Goal: Complete application form

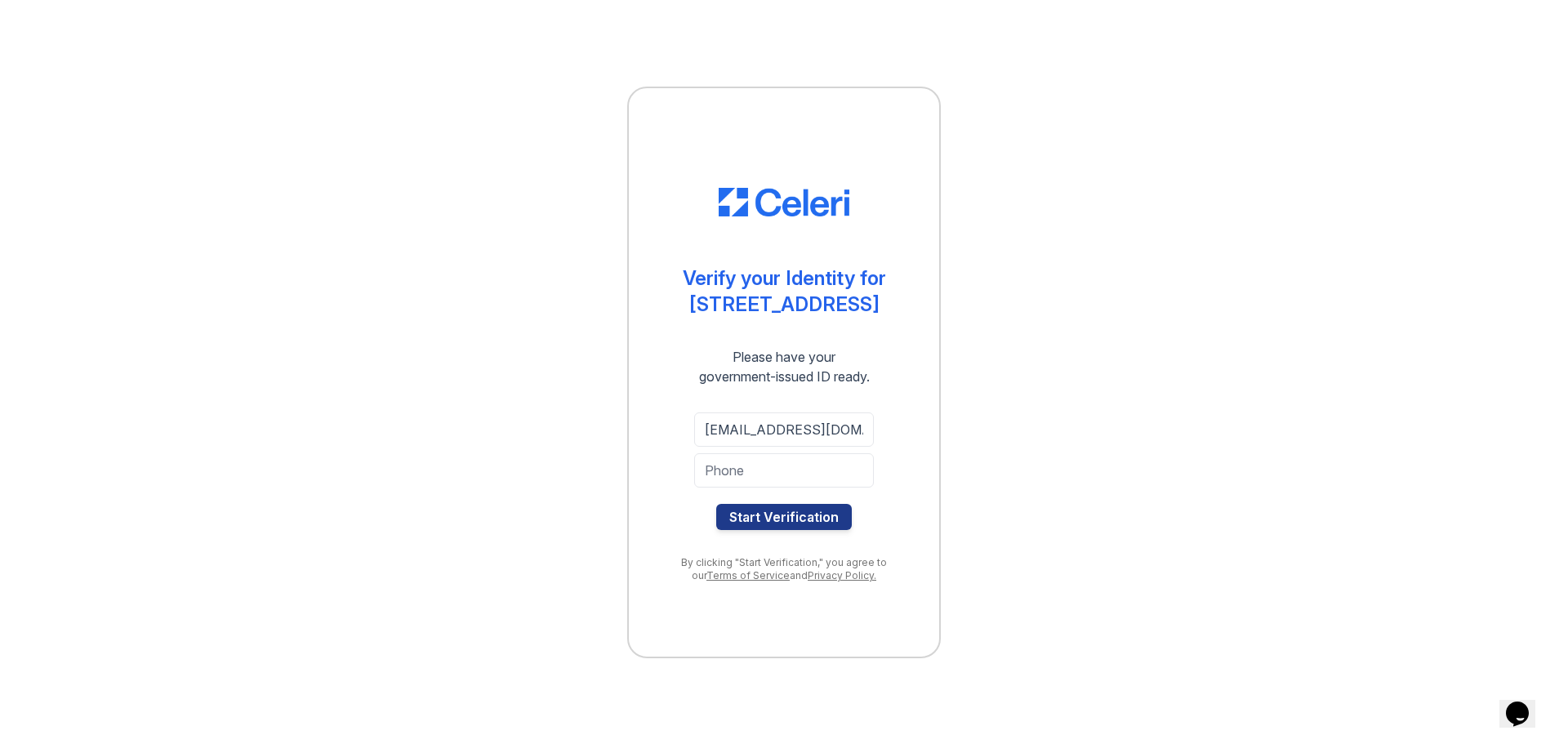
scroll to position [0, 4]
type input "[EMAIL_ADDRESS][DOMAIN_NAME]"
type input "3126566513"
click at [794, 510] on button "Start Verification" at bounding box center [784, 517] width 136 height 26
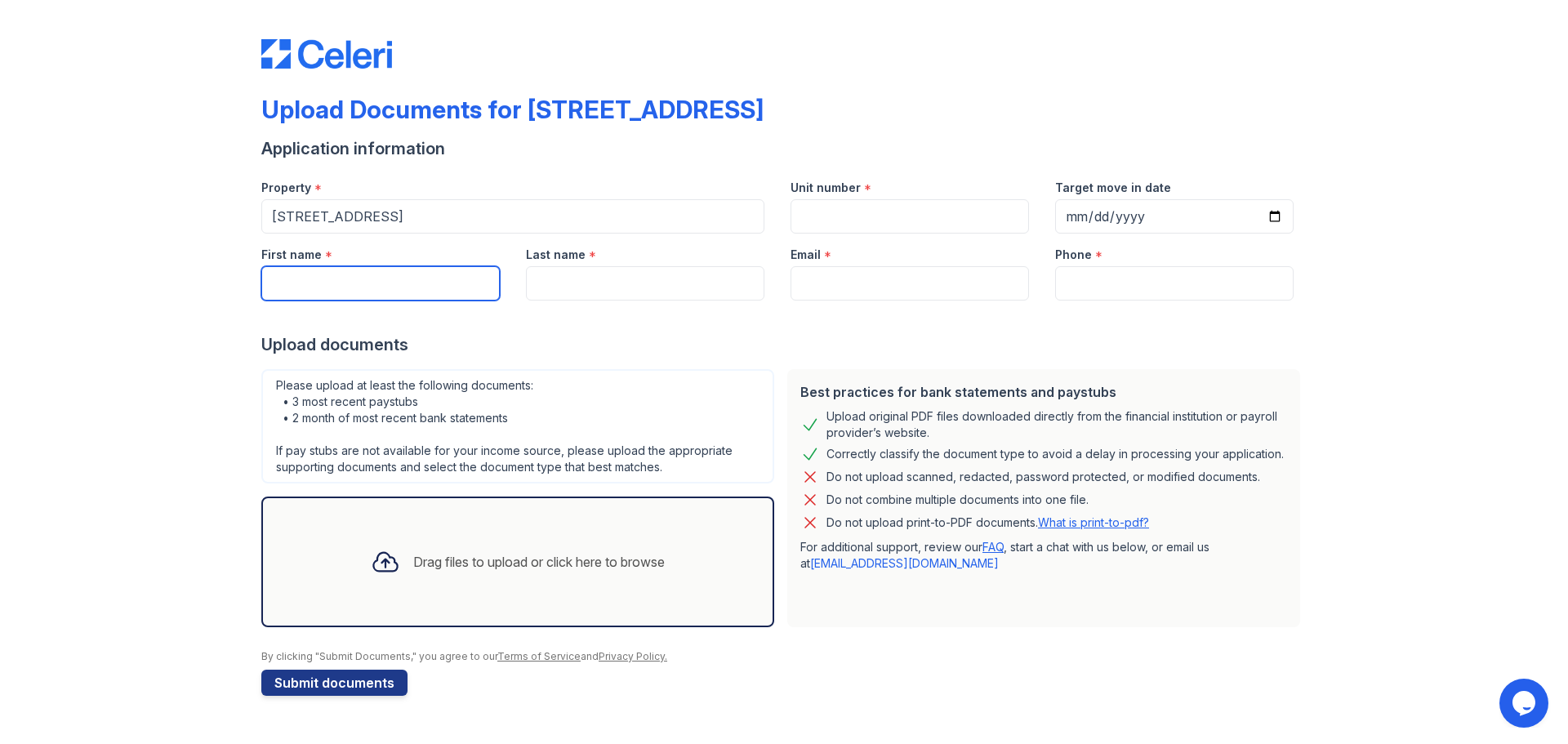
click at [330, 283] on input "First name" at bounding box center [380, 283] width 239 height 35
type input "[PERSON_NAME]"
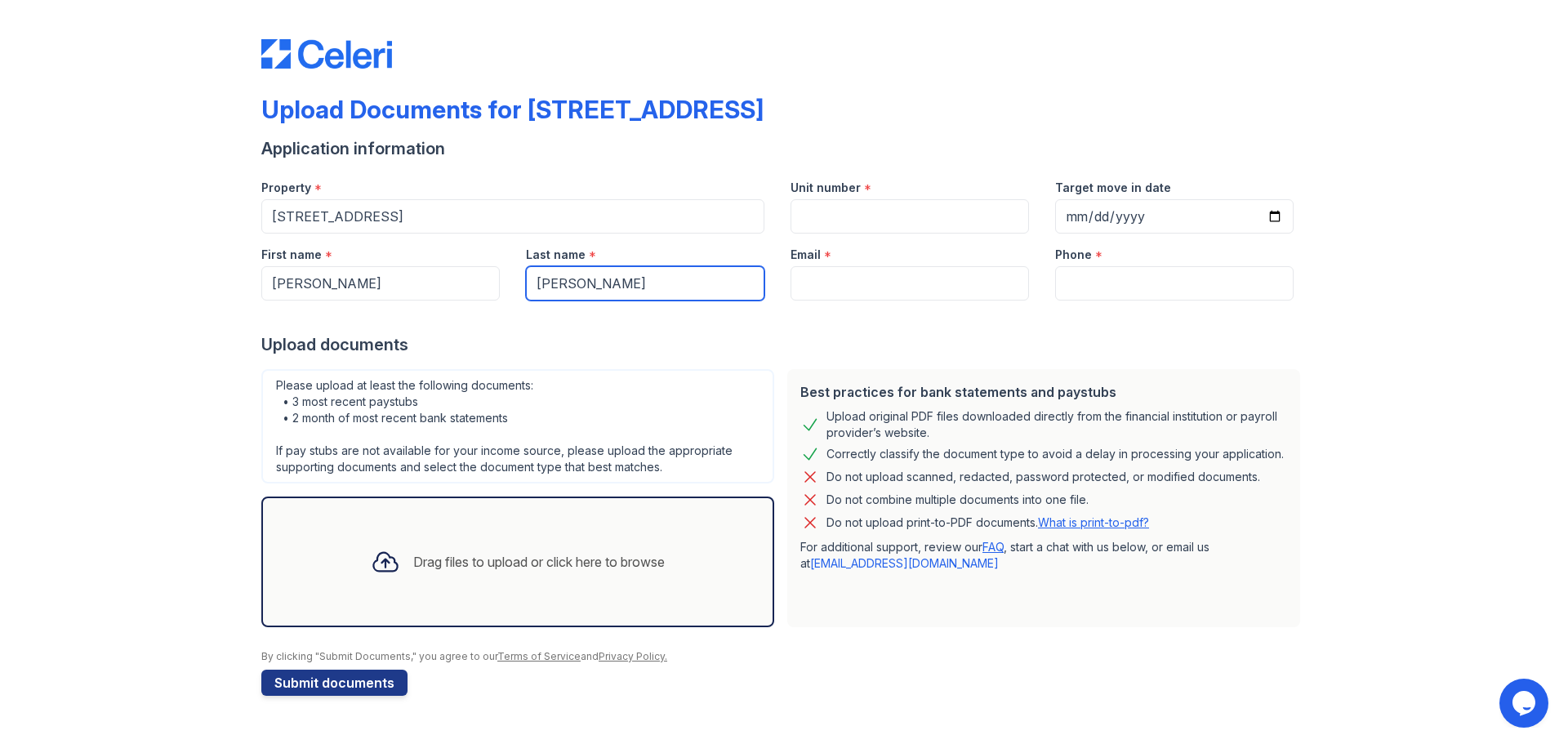
type input "[PERSON_NAME]"
click at [843, 219] on input "Unit number" at bounding box center [910, 217] width 239 height 35
type input "1"
click at [840, 285] on input "Email" at bounding box center [910, 283] width 239 height 35
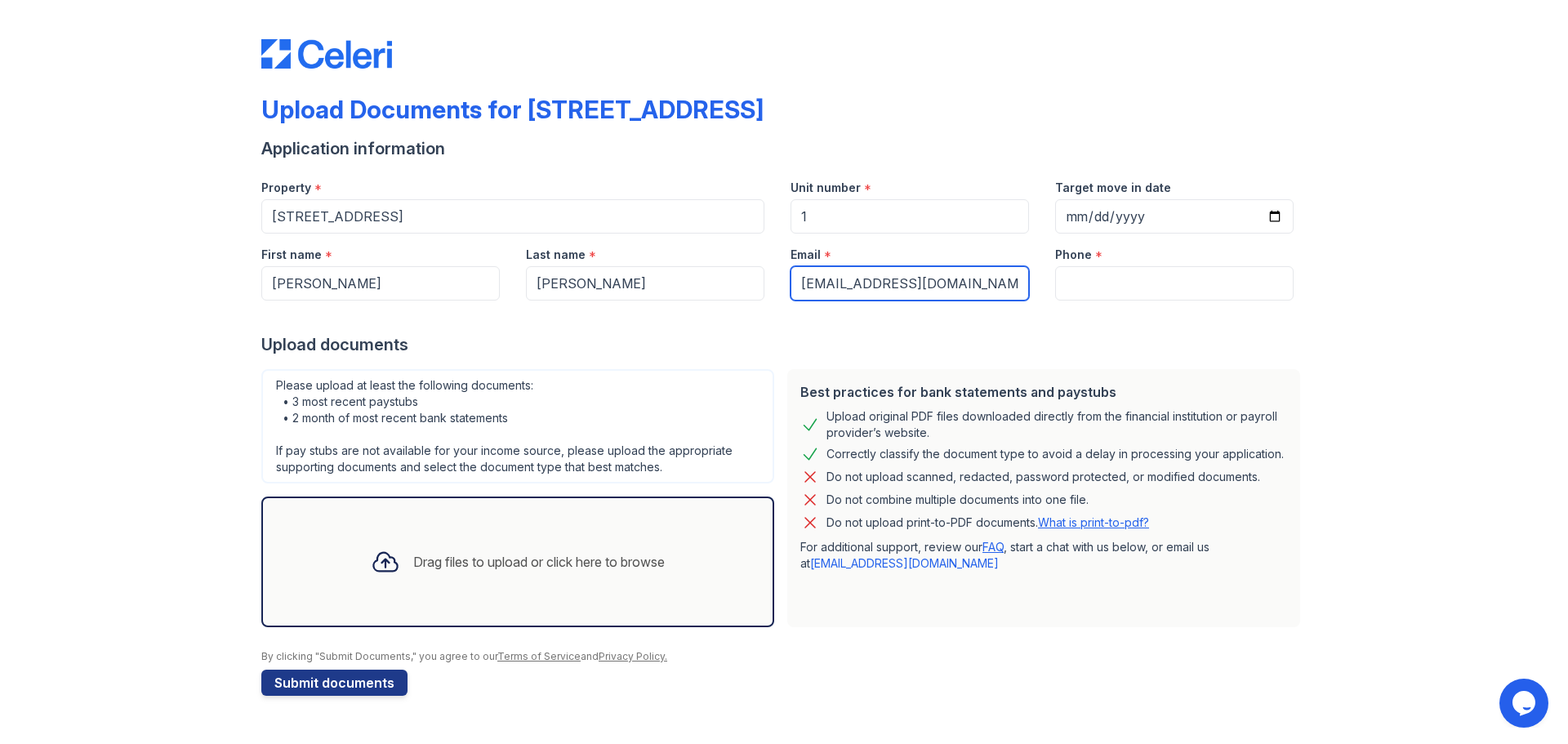
type input "[EMAIL_ADDRESS][DOMAIN_NAME]"
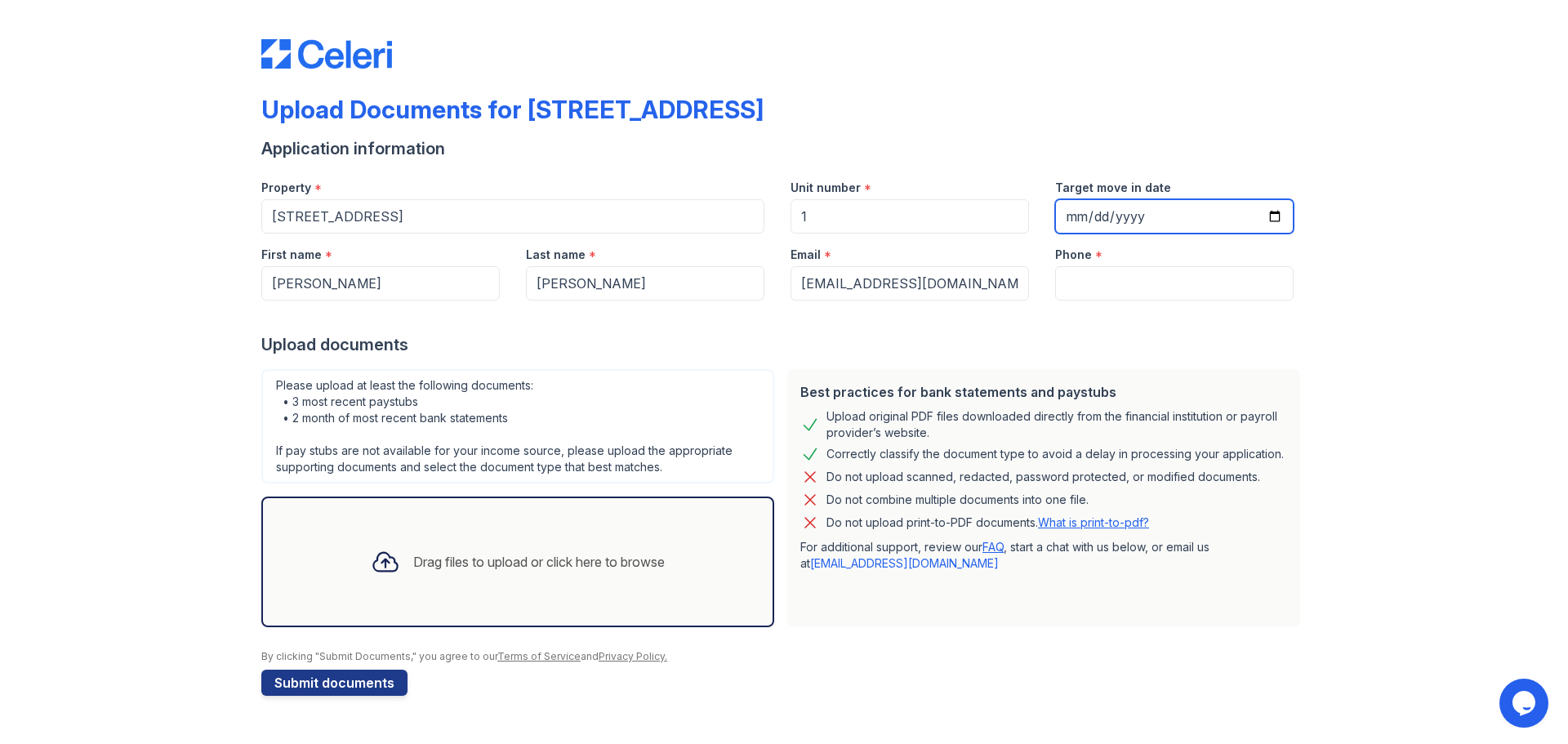
click at [1073, 215] on input "Target move in date" at bounding box center [1175, 217] width 239 height 35
type input "[DATE]"
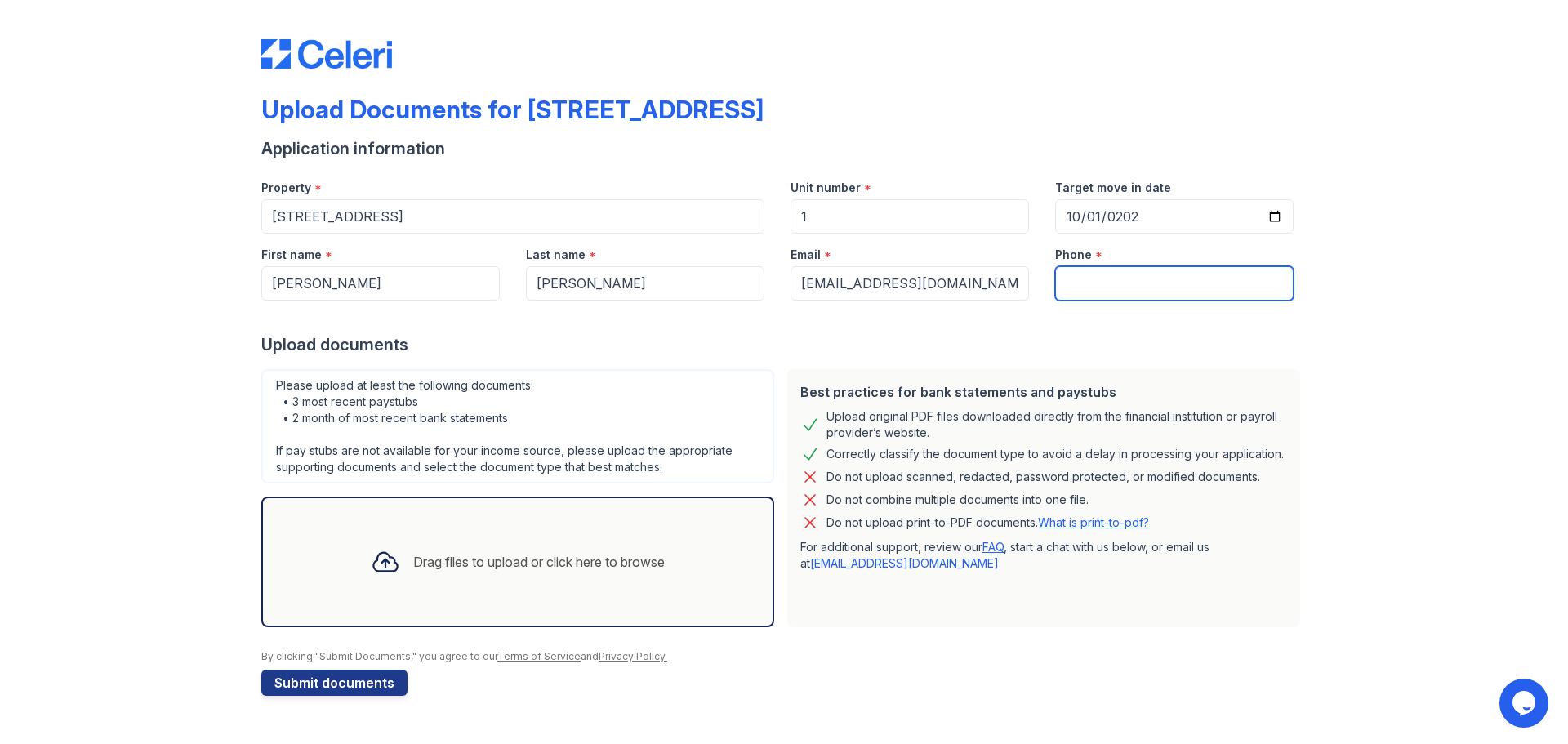
click at [1080, 283] on input "Phone" at bounding box center [1175, 283] width 239 height 35
type input "3126566513"
click at [1032, 591] on div "Best practices for bank statements and paystubs Upload original PDF files downl…" at bounding box center [1043, 498] width 513 height 258
click at [356, 684] on button "Submit documents" at bounding box center [334, 683] width 146 height 26
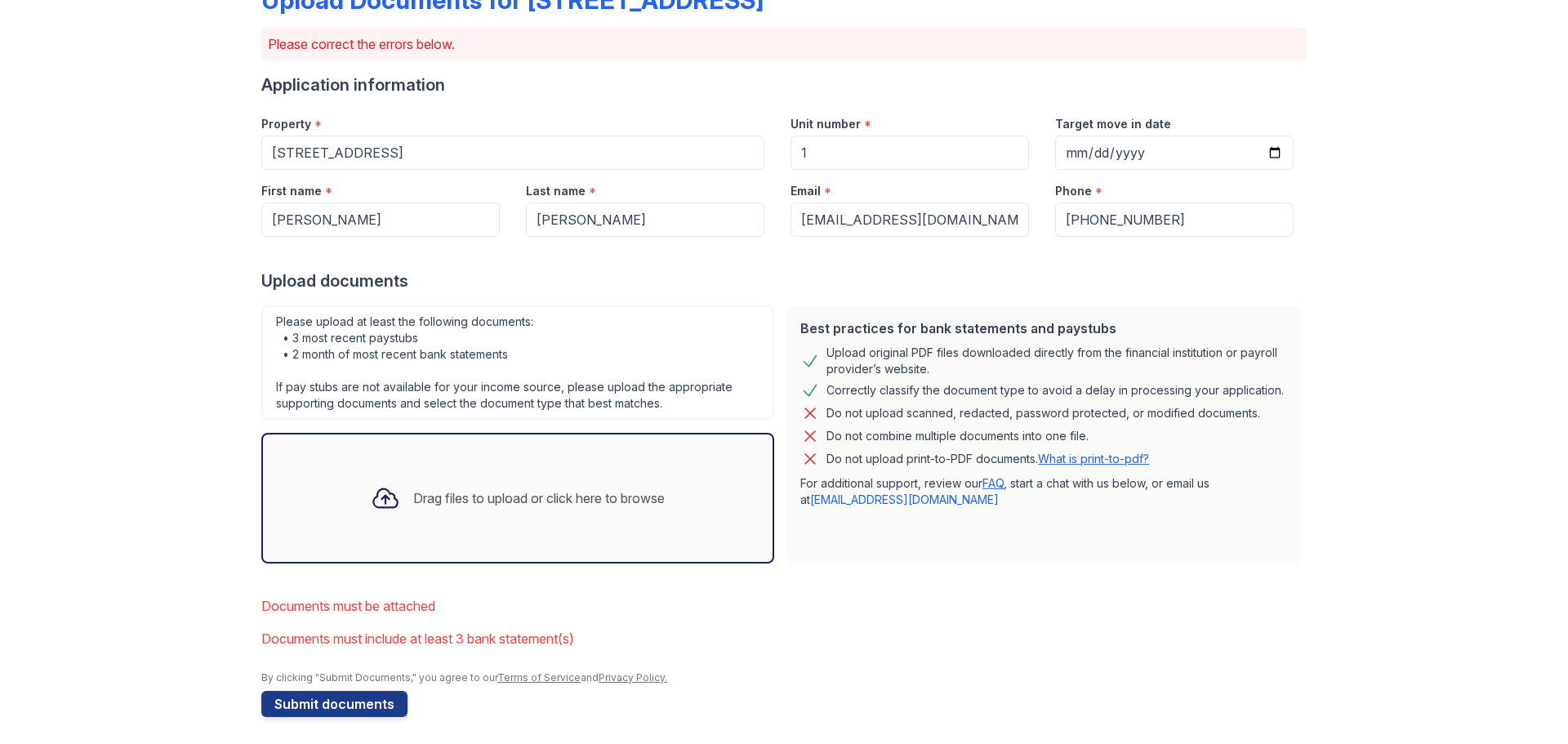
scroll to position [115, 0]
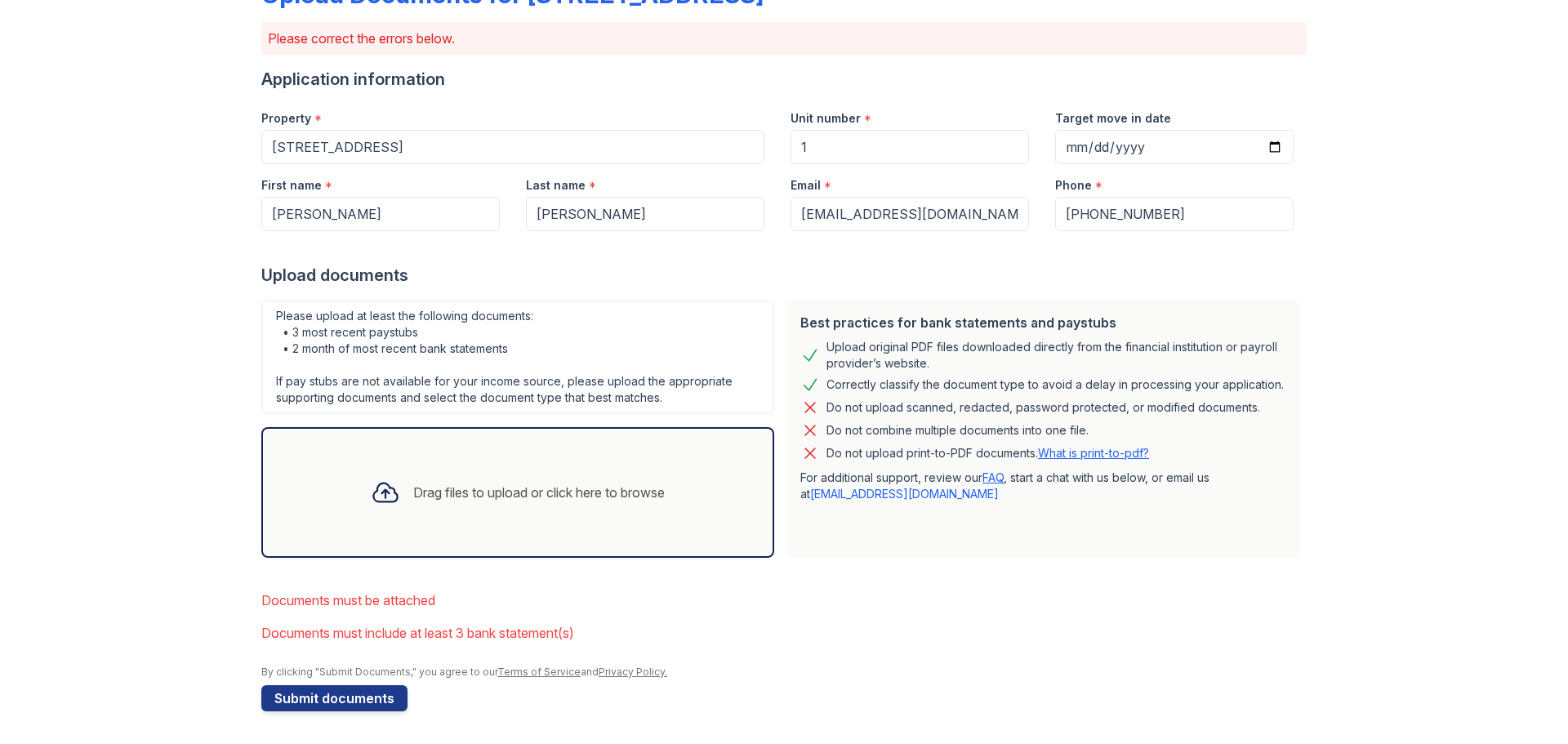
click at [379, 494] on icon at bounding box center [386, 493] width 29 height 29
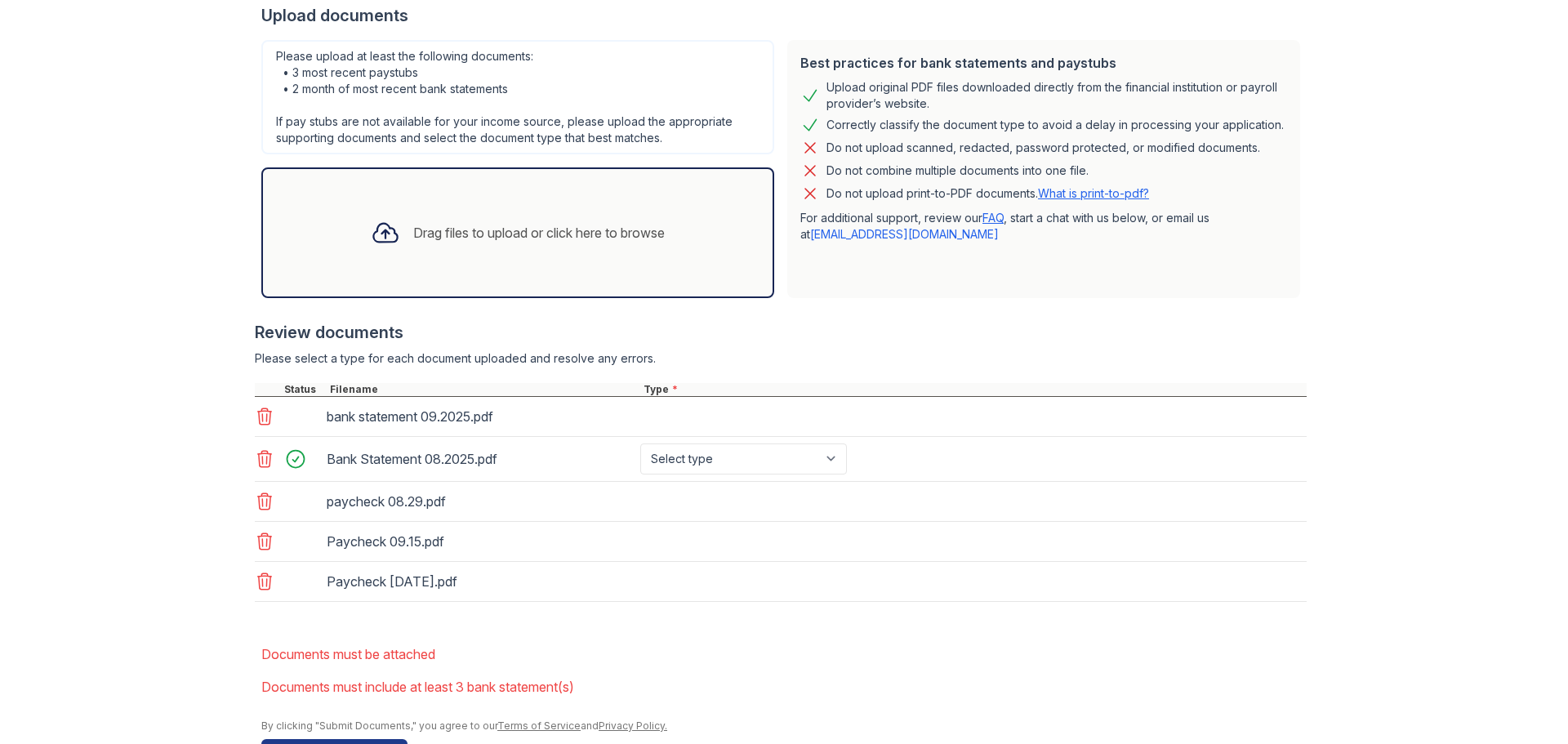
scroll to position [429, 0]
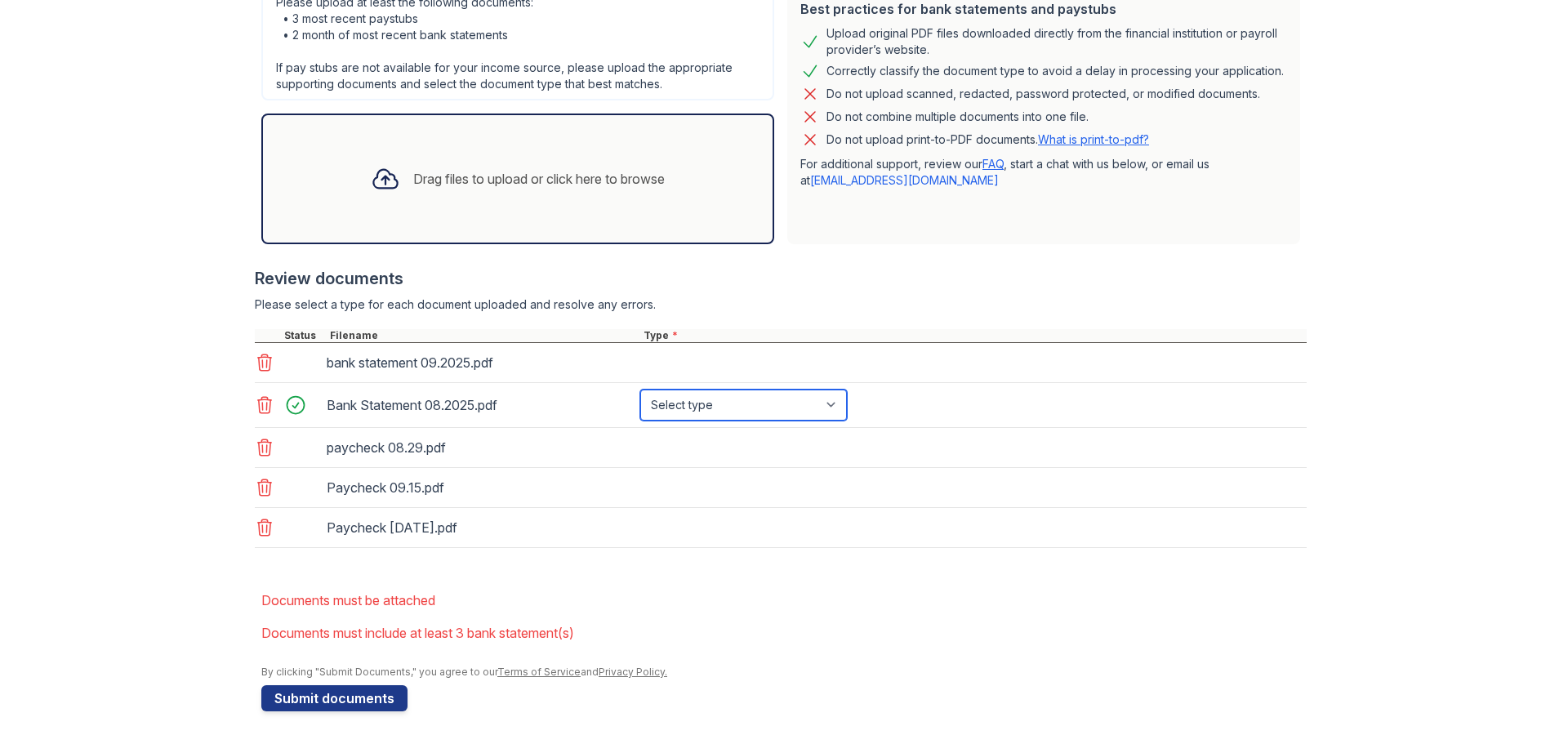
click at [828, 402] on select "Select type Paystub Bank Statement Offer Letter Tax Documents Benefit Award Let…" at bounding box center [743, 405] width 207 height 31
select select "bank_statement"
click at [641, 390] on select "Select type Paystub Bank Statement Offer Letter Tax Documents Benefit Award Let…" at bounding box center [743, 405] width 207 height 31
click at [733, 463] on div "paycheck 08.29.pdf" at bounding box center [781, 448] width 1052 height 40
click at [723, 359] on div "bank statement 09.2025.pdf" at bounding box center [781, 363] width 1052 height 40
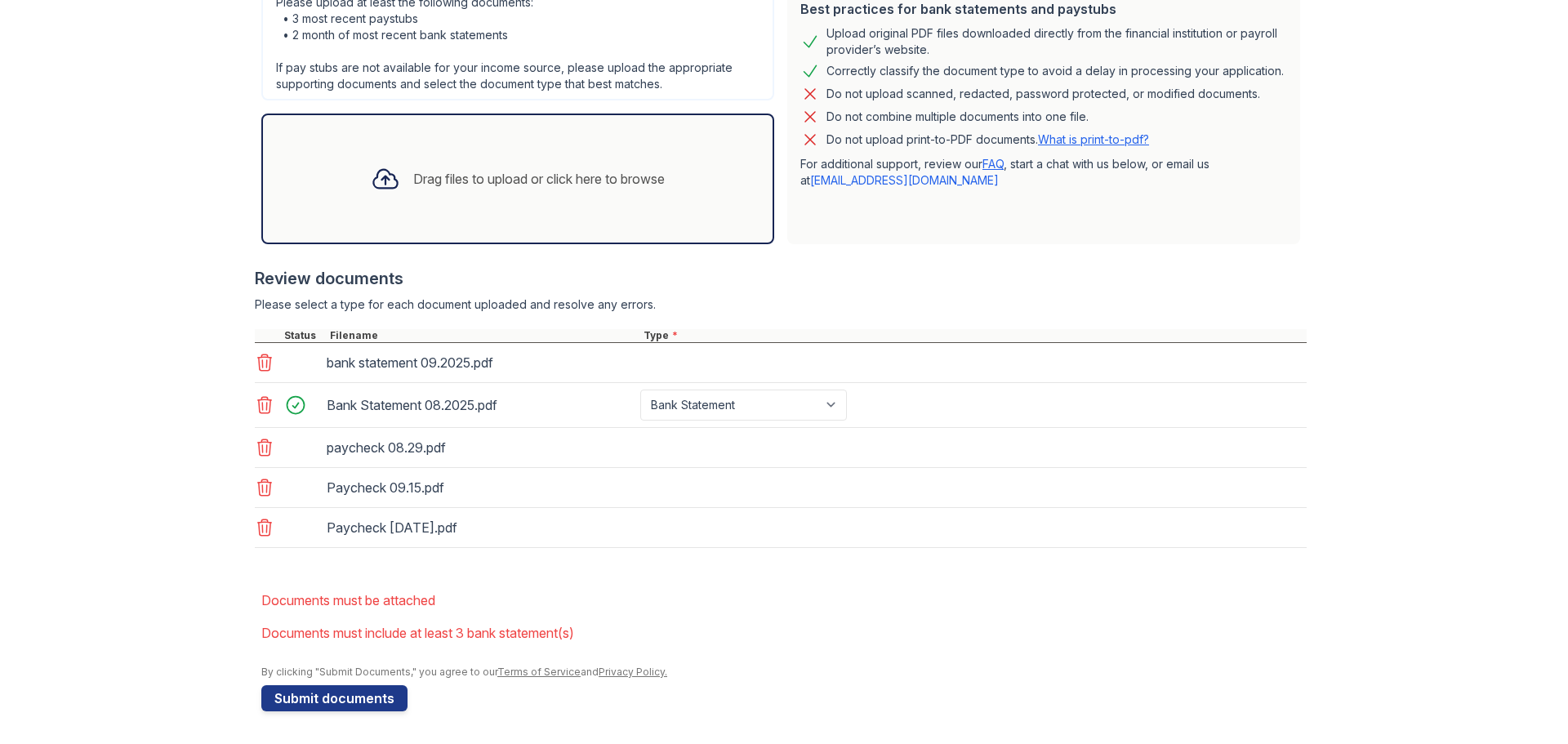
click at [755, 581] on form "Application information Property * [STREET_ADDRESS] Unit number * 1 Target move…" at bounding box center [783, 232] width 1045 height 957
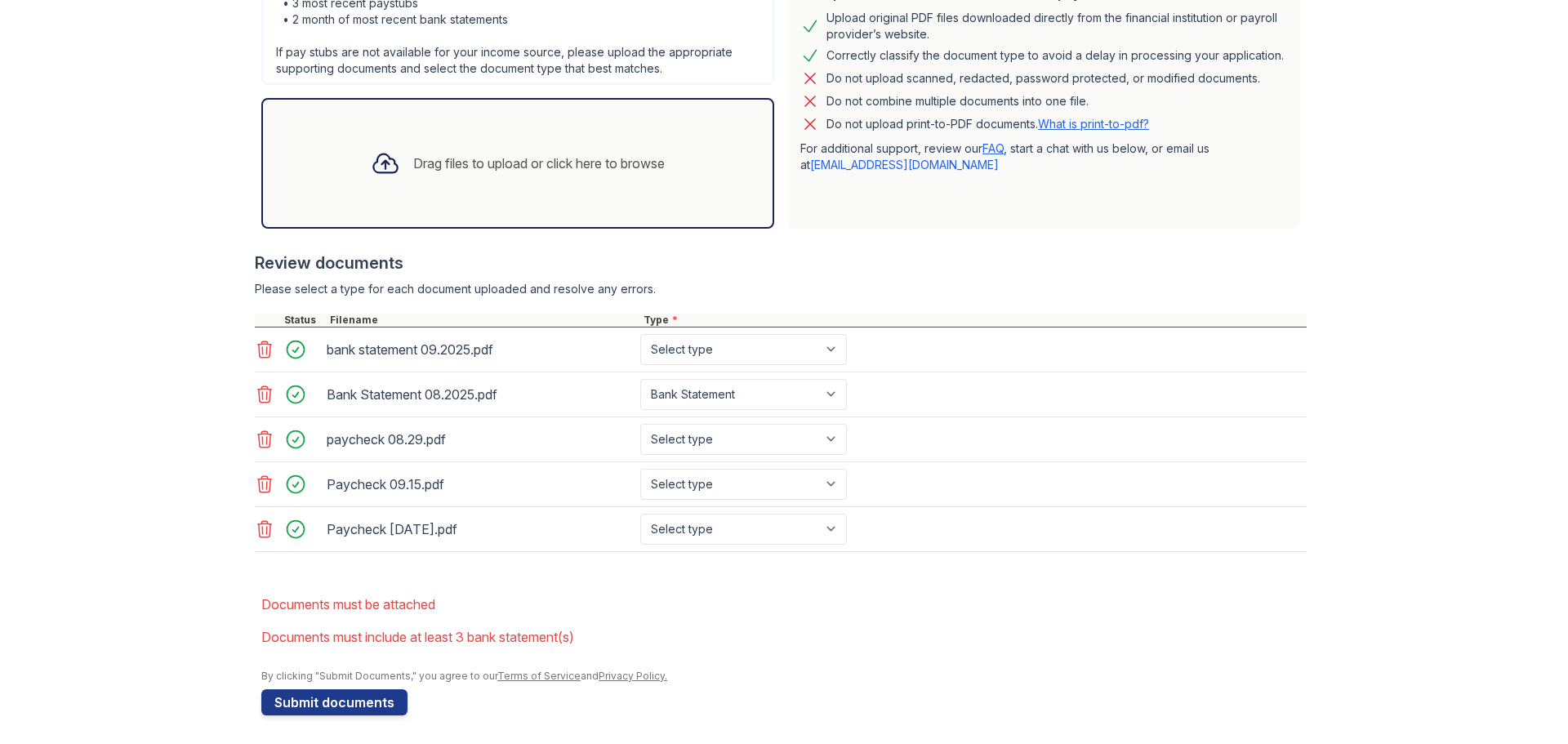
scroll to position [448, 0]
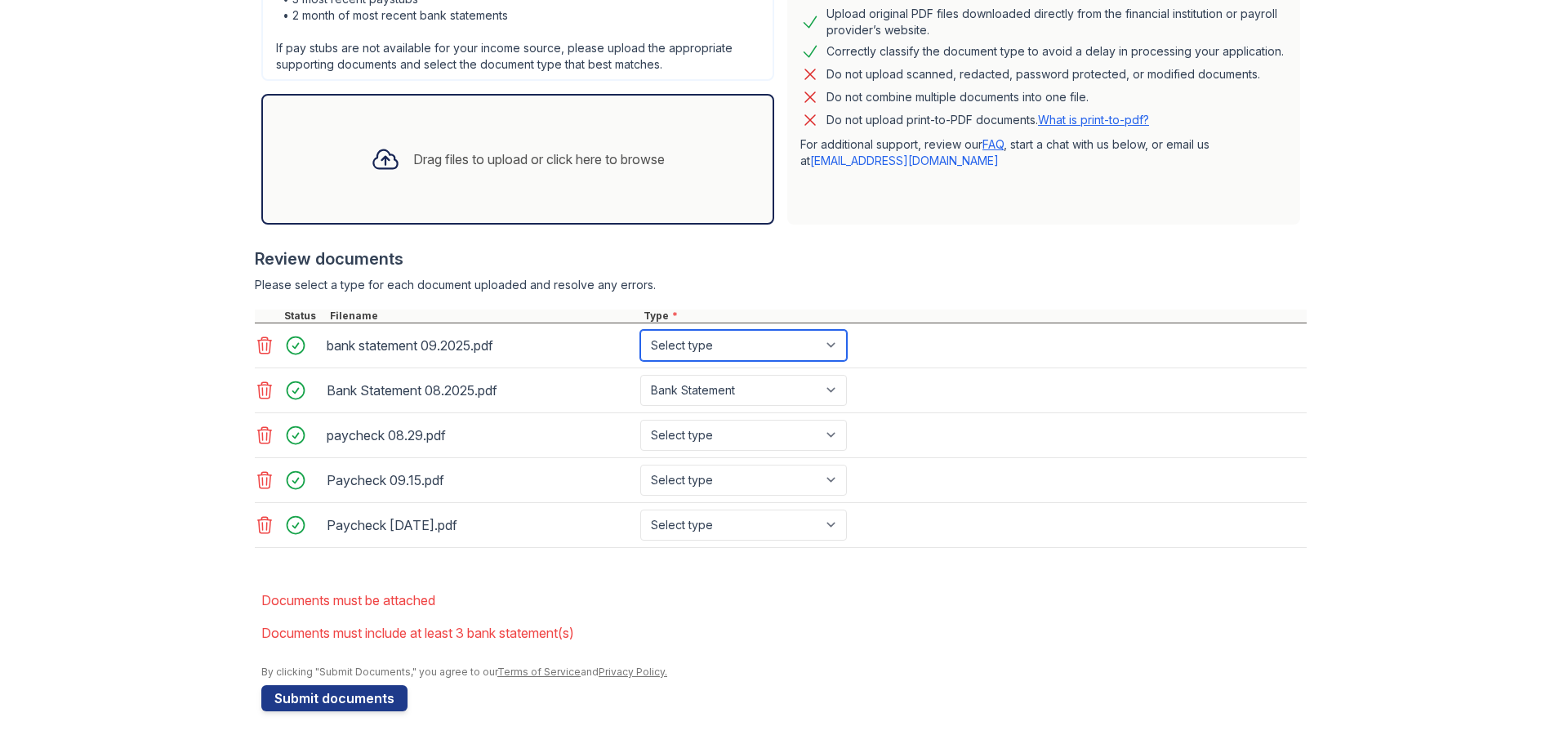
click at [839, 340] on select "Select type Paystub Bank Statement Offer Letter Tax Documents Benefit Award Let…" at bounding box center [743, 346] width 207 height 31
select select "bank_statement"
click at [641, 330] on select "Select type Paystub Bank Statement Offer Letter Tax Documents Benefit Award Let…" at bounding box center [743, 346] width 207 height 31
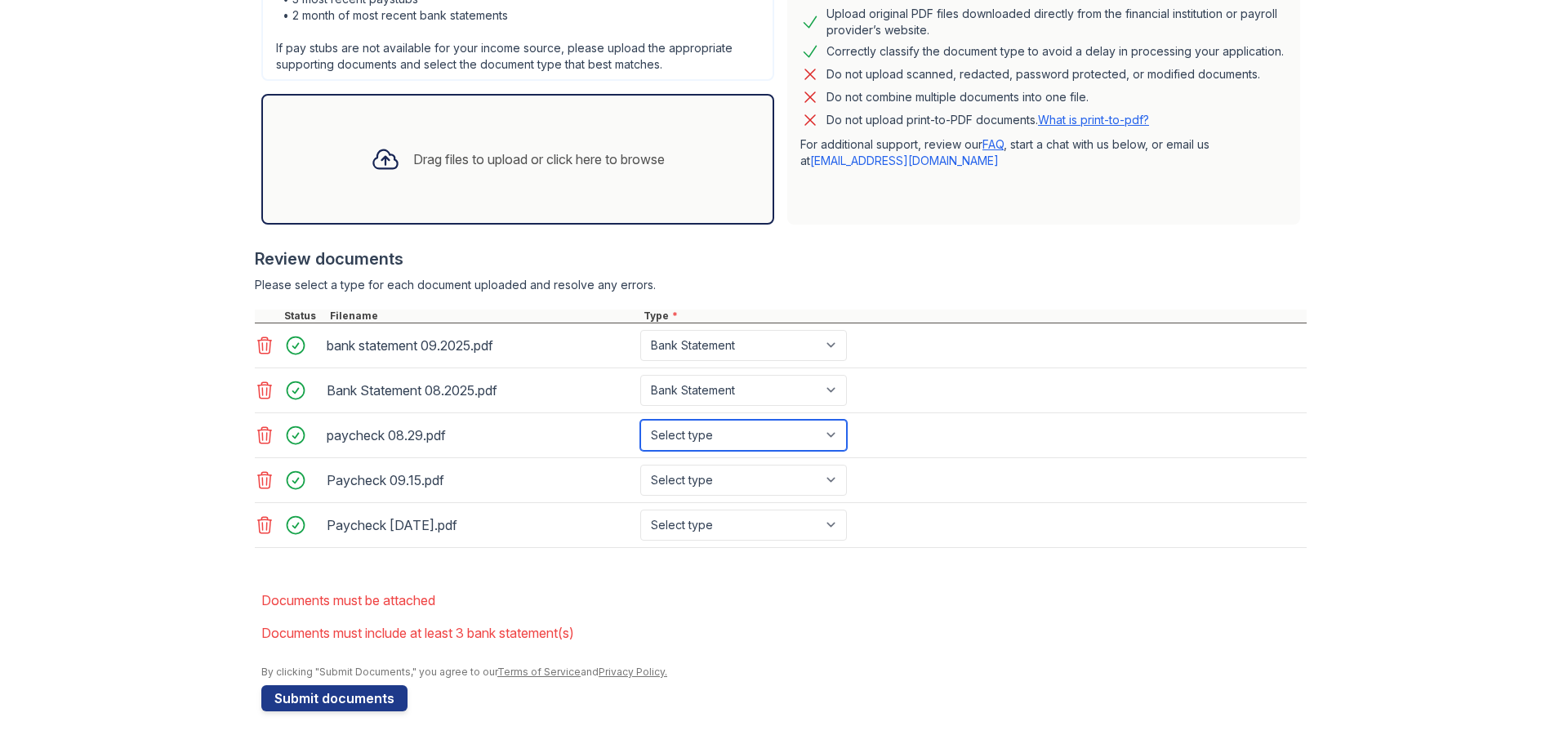
click at [827, 434] on select "Select type Paystub Bank Statement Offer Letter Tax Documents Benefit Award Let…" at bounding box center [743, 436] width 207 height 31
select select "paystub"
click at [641, 420] on select "Select type Paystub Bank Statement Offer Letter Tax Documents Benefit Award Let…" at bounding box center [743, 436] width 207 height 31
click at [825, 475] on select "Select type Paystub Bank Statement Offer Letter Tax Documents Benefit Award Let…" at bounding box center [743, 480] width 207 height 31
select select "paystub"
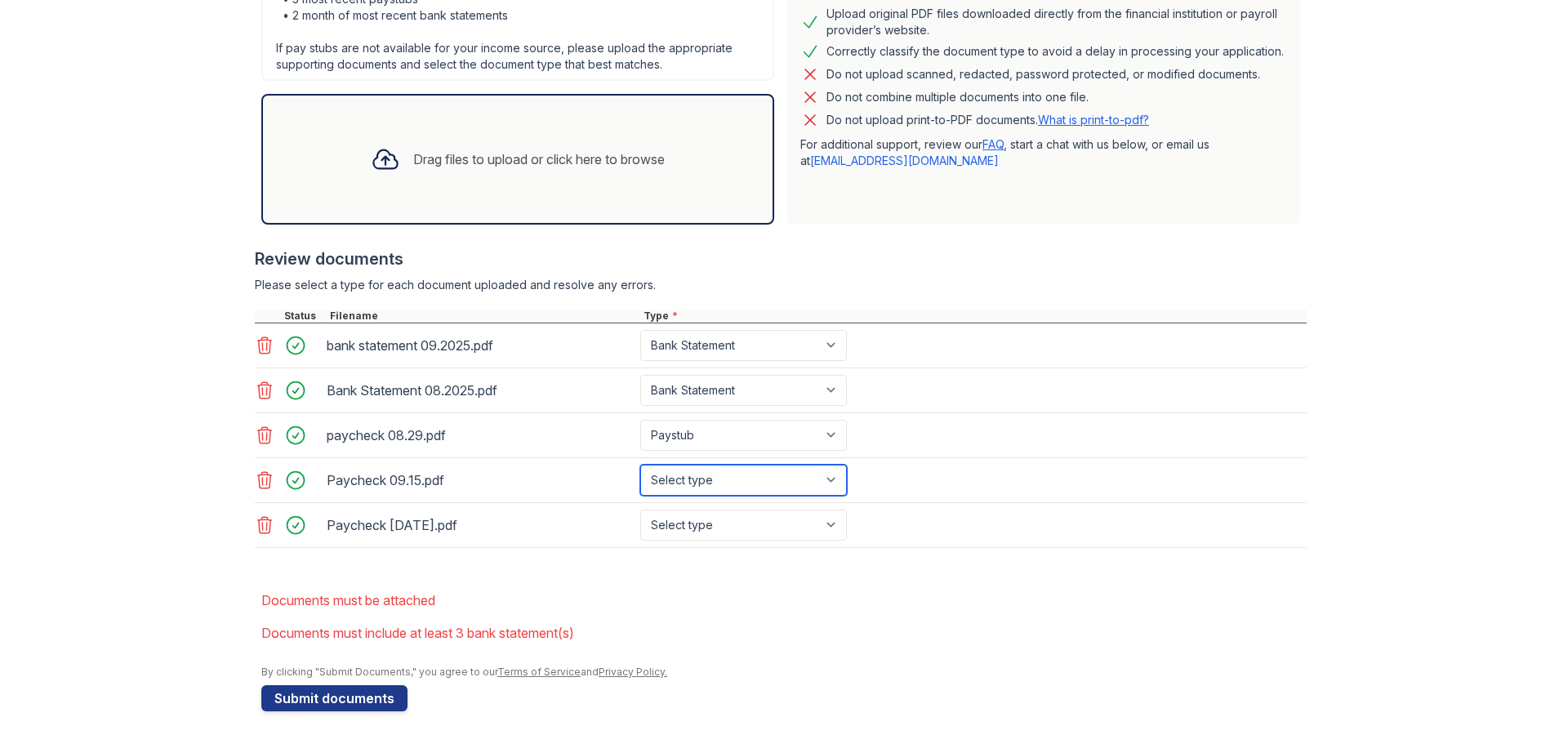
click at [641, 465] on select "Select type Paystub Bank Statement Offer Letter Tax Documents Benefit Award Let…" at bounding box center [743, 480] width 207 height 31
click at [837, 522] on select "Select type Paystub Bank Statement Offer Letter Tax Documents Benefit Award Let…" at bounding box center [743, 525] width 207 height 31
select select "paystub"
click at [641, 510] on select "Select type Paystub Bank Statement Offer Letter Tax Documents Benefit Award Let…" at bounding box center [743, 525] width 207 height 31
click at [866, 622] on li "Documents must include at least 3 bank statement(s)" at bounding box center [783, 633] width 1045 height 33
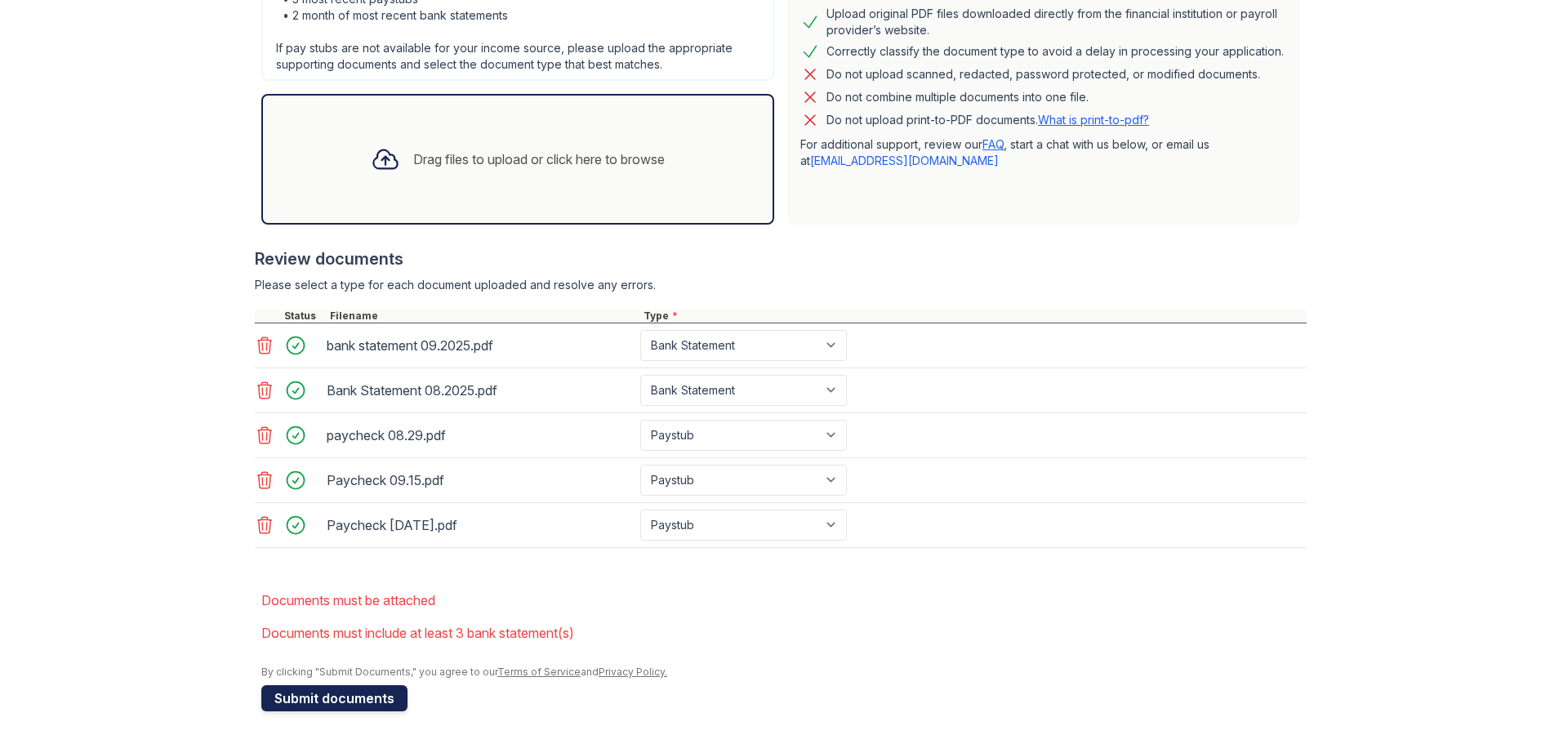
click at [373, 696] on button "Submit documents" at bounding box center [334, 698] width 146 height 26
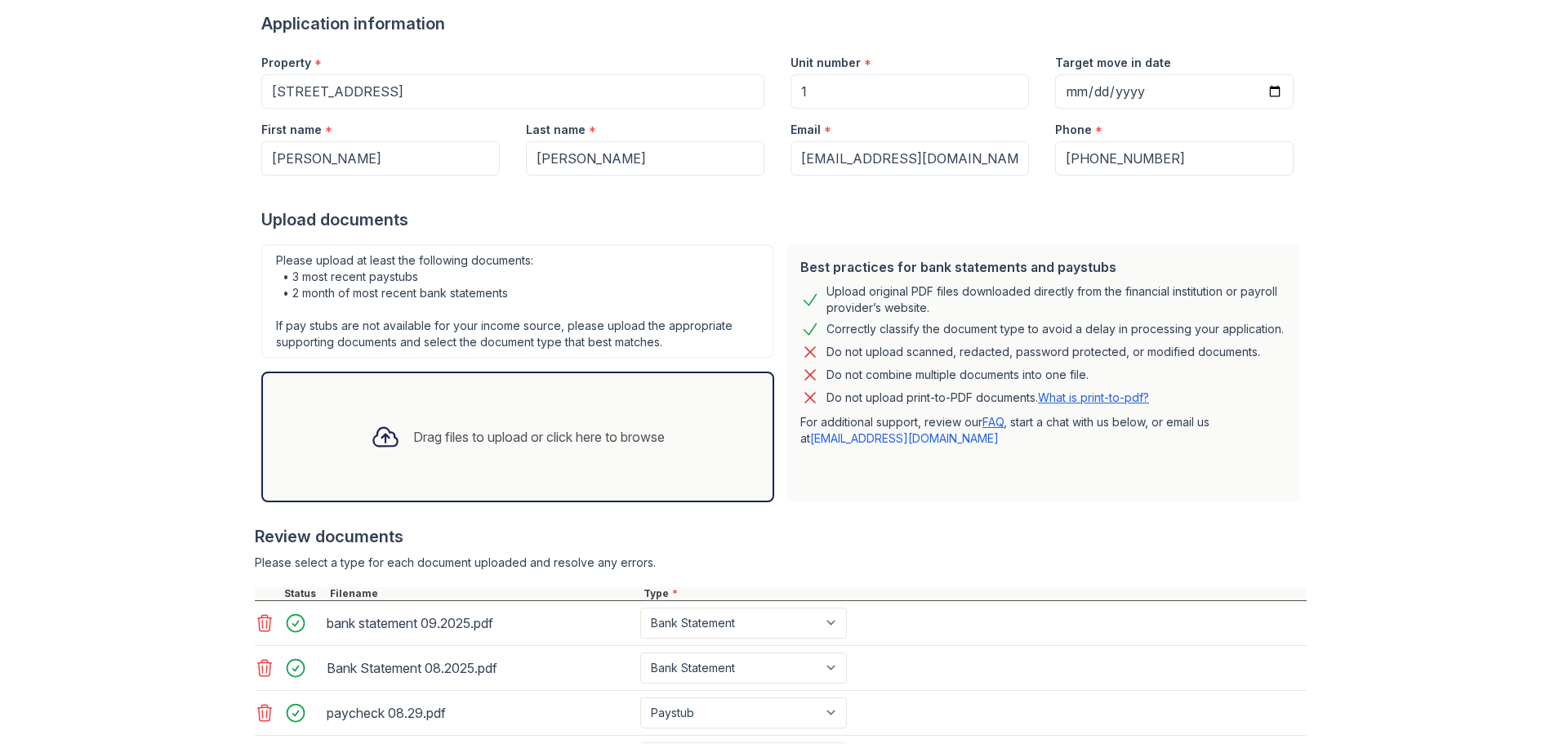
scroll to position [416, 0]
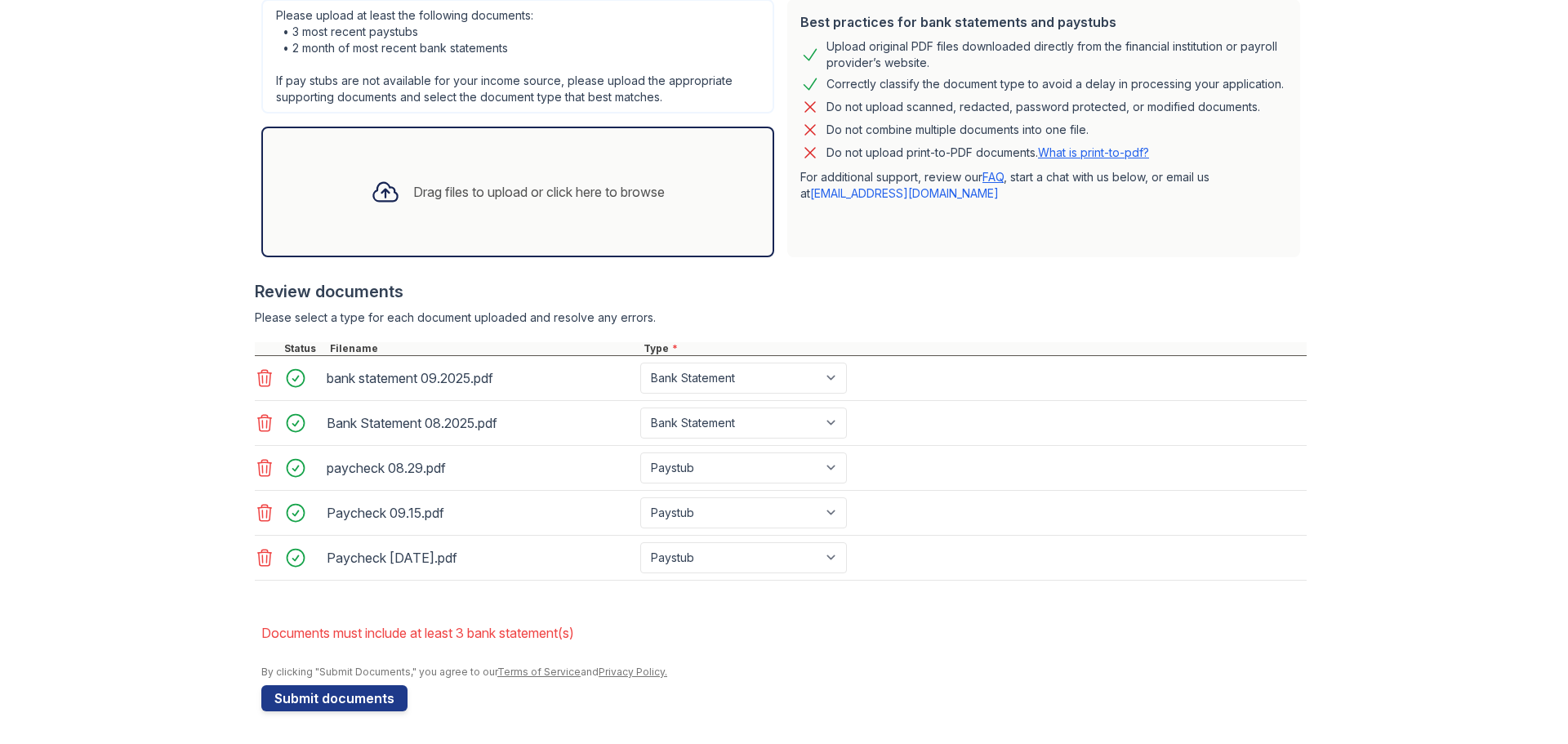
click at [394, 217] on div "Drag files to upload or click here to browse" at bounding box center [518, 192] width 320 height 55
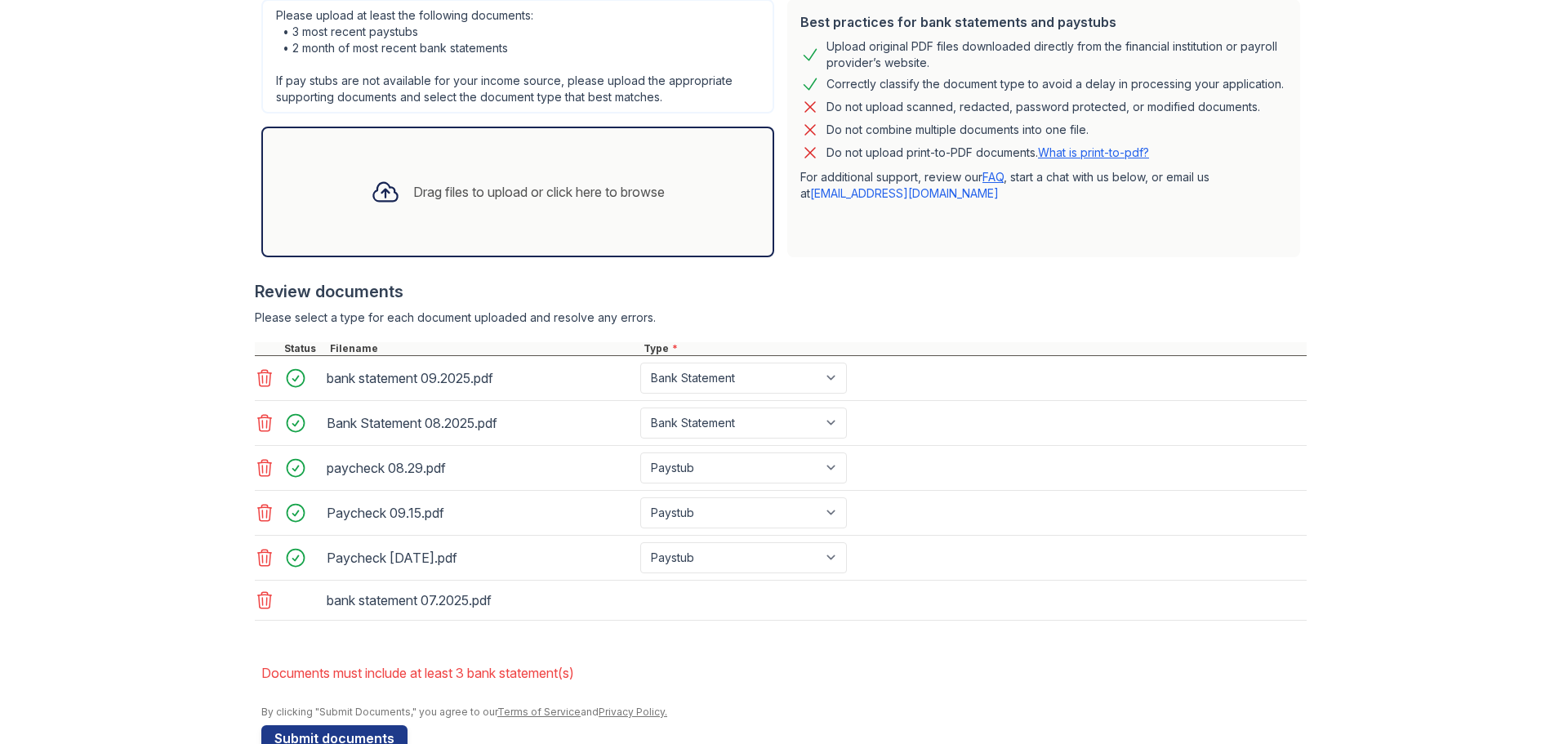
click at [728, 609] on div "bank statement 07.2025.pdf" at bounding box center [781, 601] width 1052 height 40
click at [732, 687] on li "Documents must include at least 3 bank statement(s)" at bounding box center [783, 673] width 1045 height 33
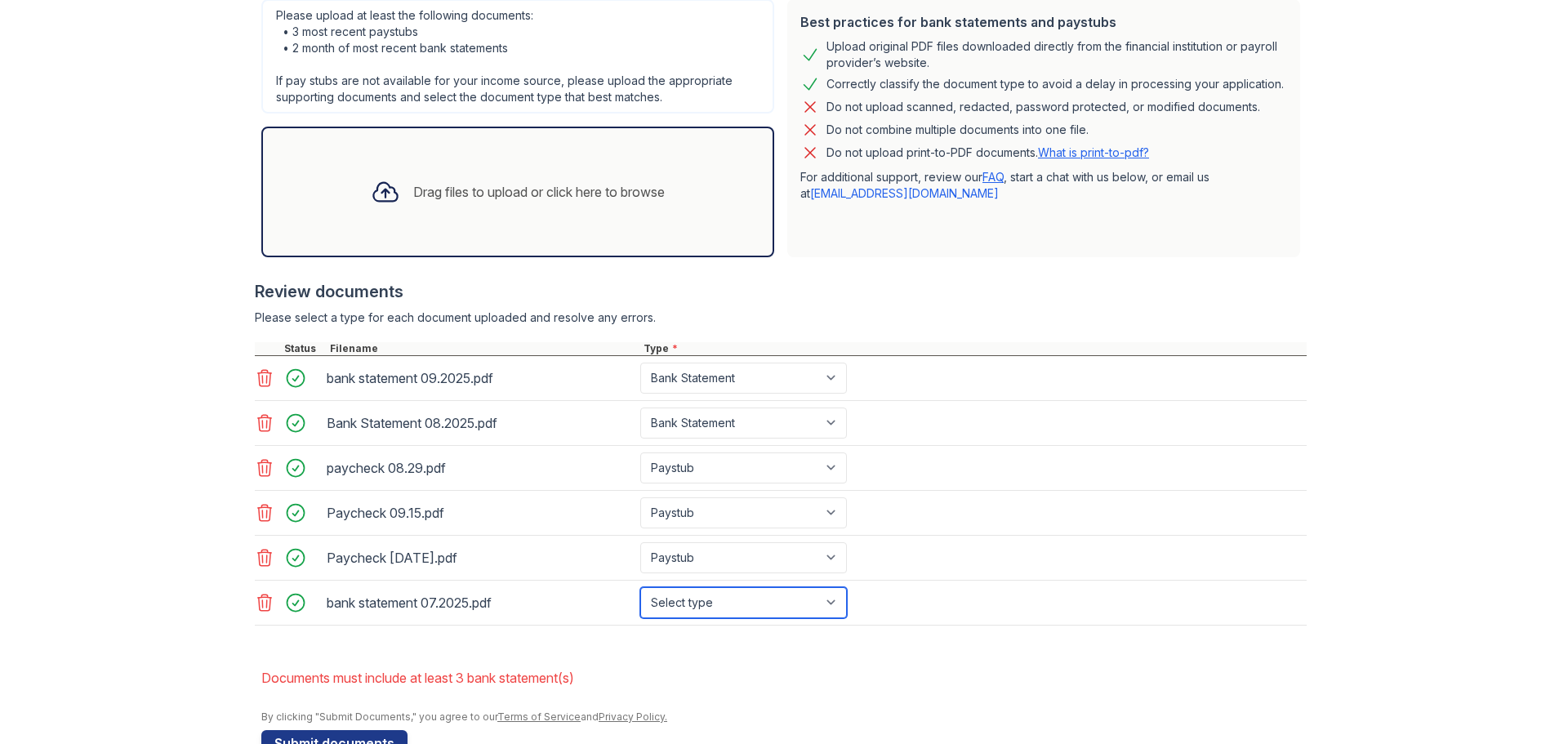
click at [681, 605] on select "Select type Paystub Bank Statement Offer Letter Tax Documents Benefit Award Let…" at bounding box center [743, 602] width 207 height 31
select select "bank_statement"
click at [641, 587] on select "Select type Paystub Bank Statement Offer Letter Tax Documents Benefit Award Let…" at bounding box center [743, 602] width 207 height 31
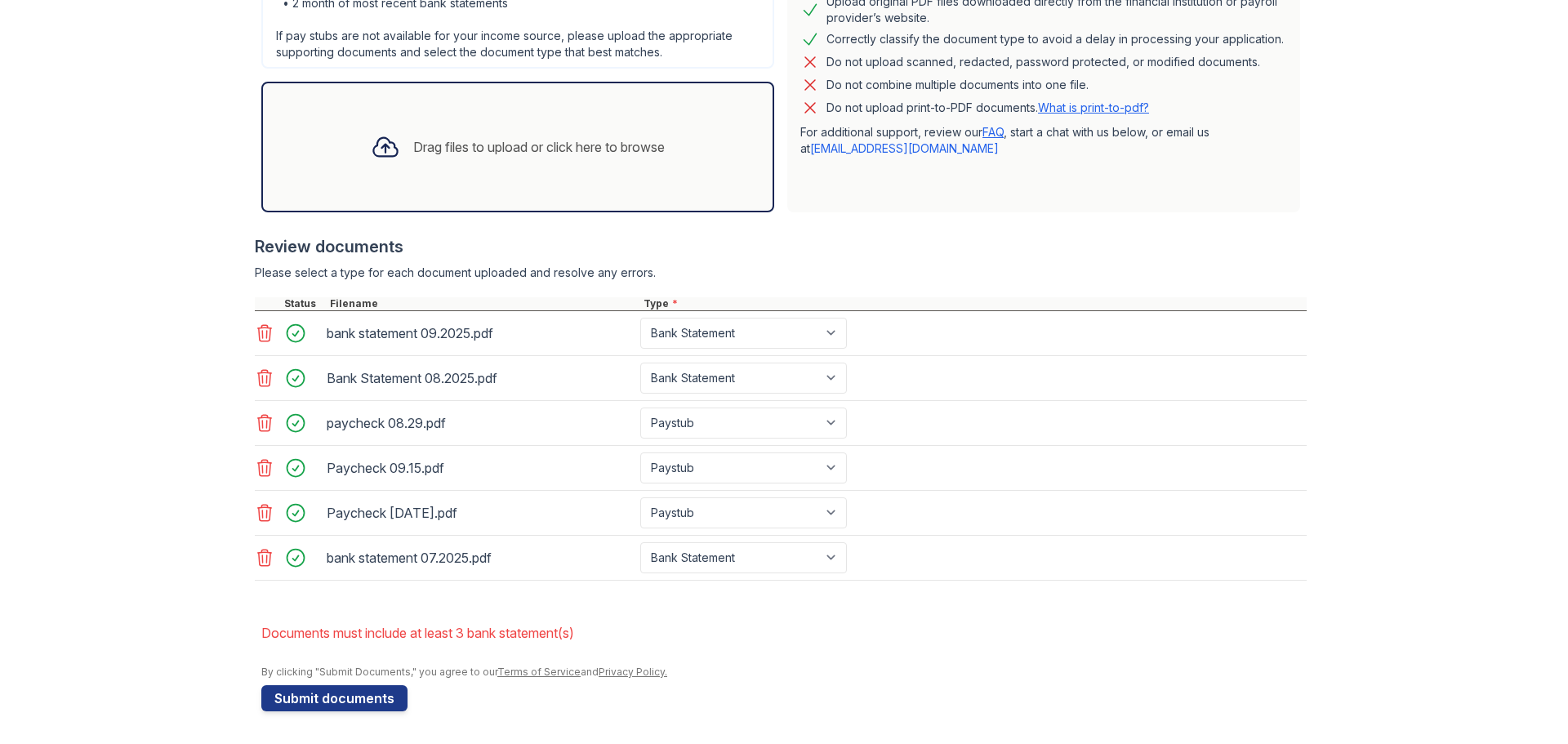
click at [705, 645] on li "Documents must include at least 3 bank statement(s)" at bounding box center [783, 633] width 1045 height 33
click at [325, 696] on button "Submit documents" at bounding box center [334, 698] width 146 height 26
